Goal: Register for event/course

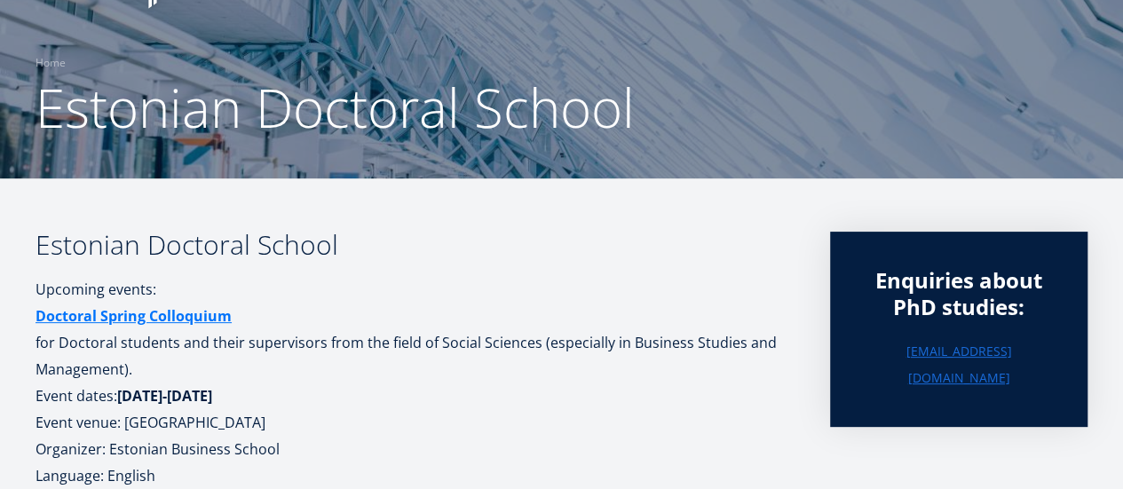
scroll to position [266, 0]
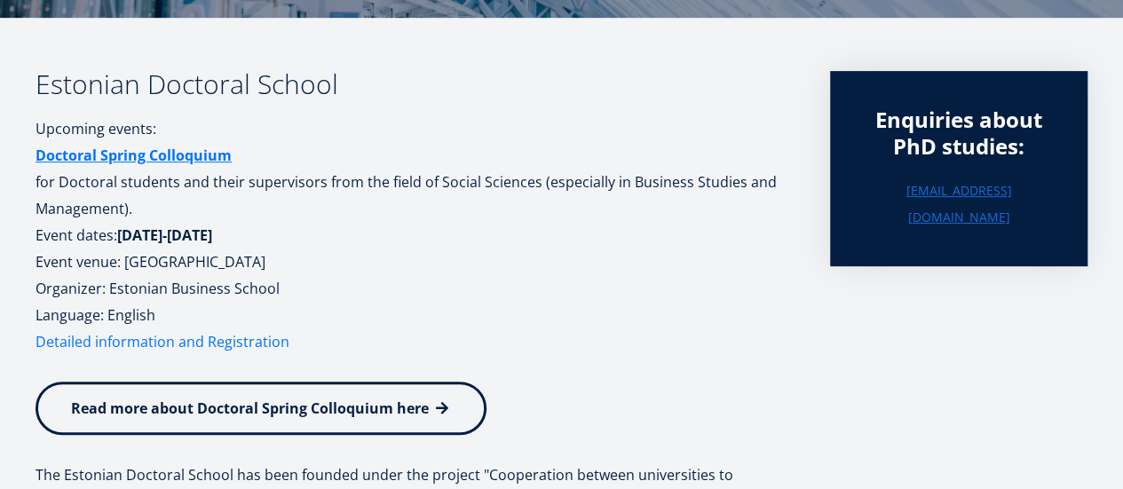
click at [266, 340] on link "Detailed information and Registration" at bounding box center [163, 342] width 254 height 27
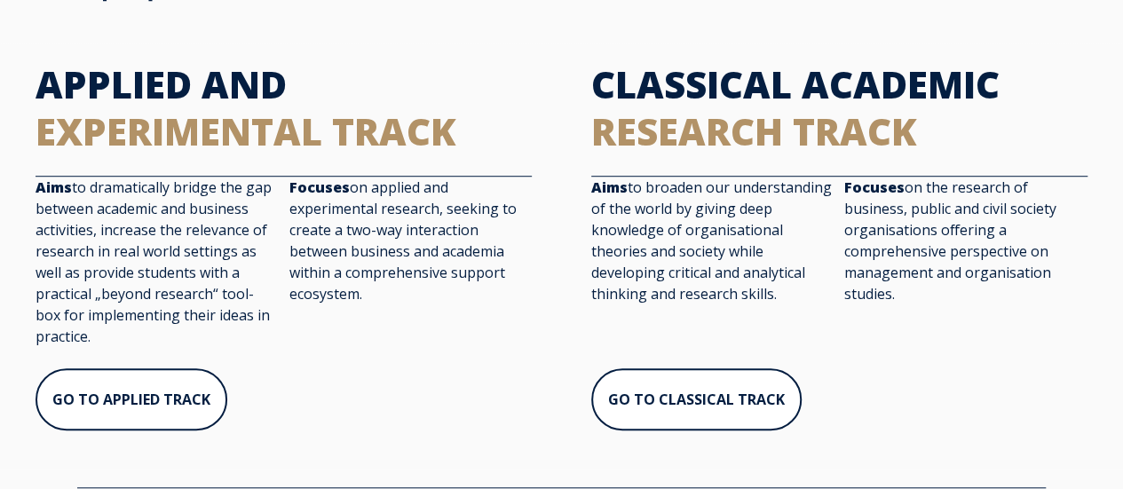
scroll to position [622, 0]
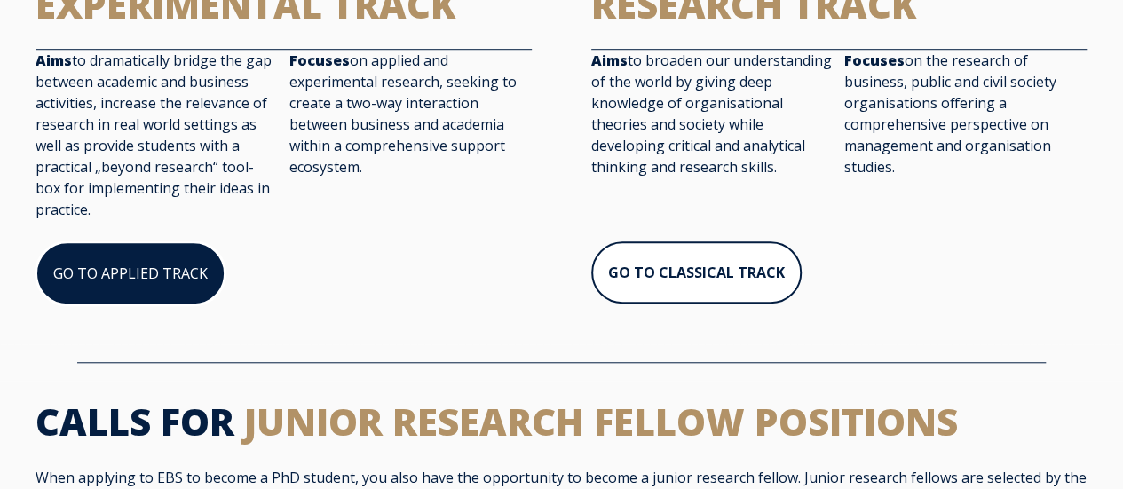
click at [186, 255] on link "GO TO APPLIED TRACK" at bounding box center [131, 274] width 190 height 64
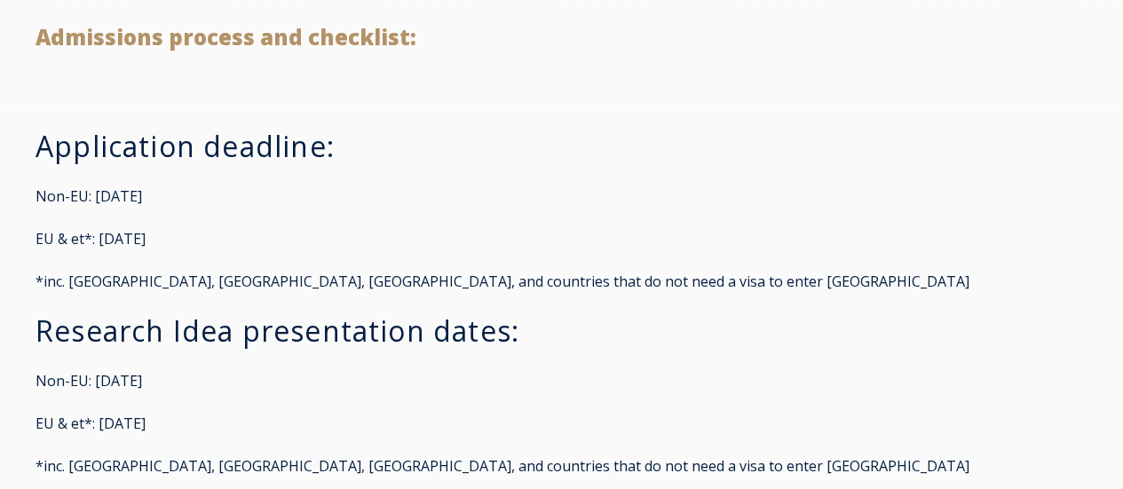
scroll to position [4263, 0]
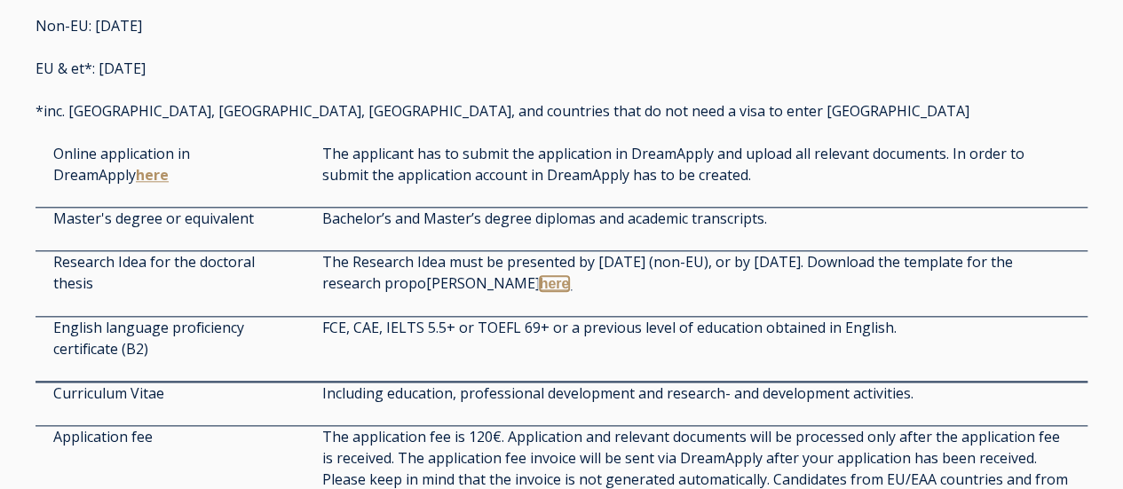
click at [540, 283] on link "here" at bounding box center [555, 283] width 30 height 15
